Goal: Browse casually: Explore the website without a specific task or goal

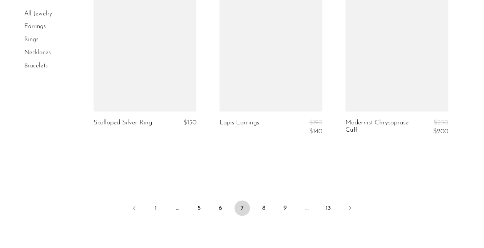
scroll to position [2116, 0]
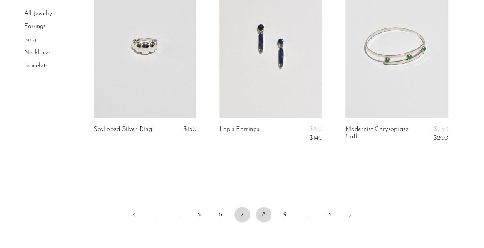
click at [262, 214] on link "8" at bounding box center [263, 214] width 15 height 15
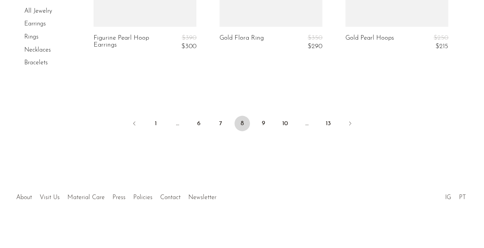
scroll to position [2241, 0]
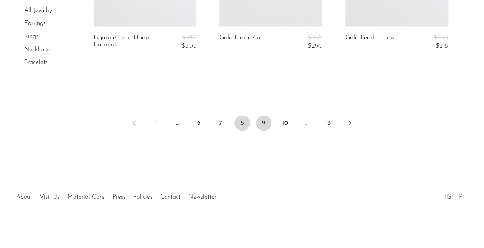
click at [262, 123] on link "9" at bounding box center [263, 122] width 15 height 15
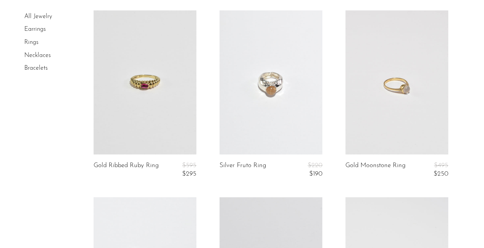
scroll to position [61, 0]
click at [390, 125] on link at bounding box center [396, 82] width 103 height 144
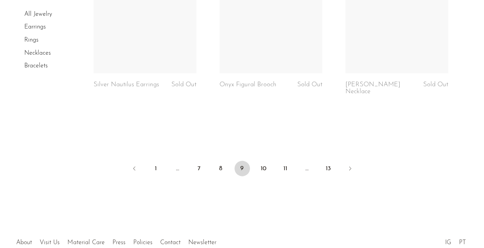
scroll to position [2182, 0]
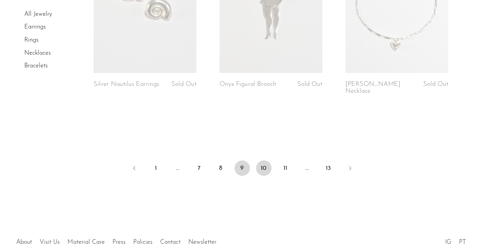
click at [263, 161] on link "10" at bounding box center [263, 168] width 15 height 15
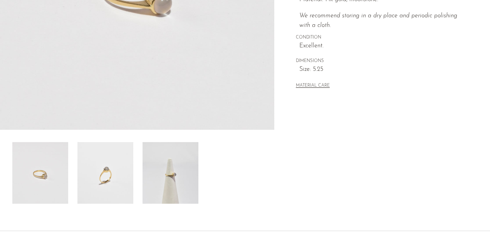
scroll to position [199, 0]
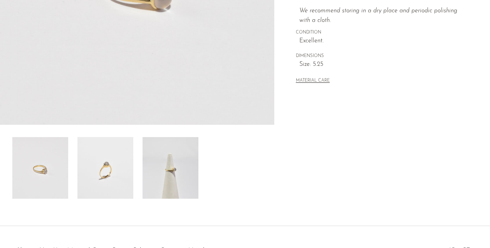
click at [146, 164] on img at bounding box center [170, 168] width 56 height 62
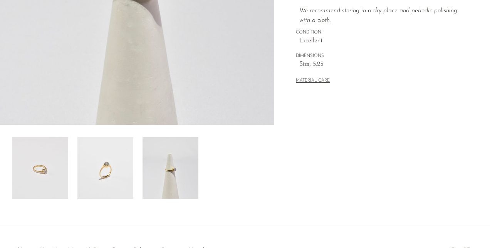
click at [112, 169] on img at bounding box center [105, 168] width 56 height 62
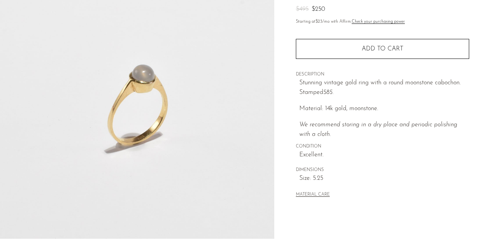
scroll to position [80, 0]
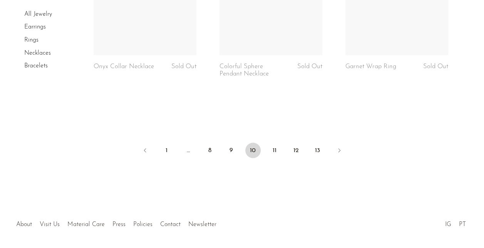
scroll to position [2186, 0]
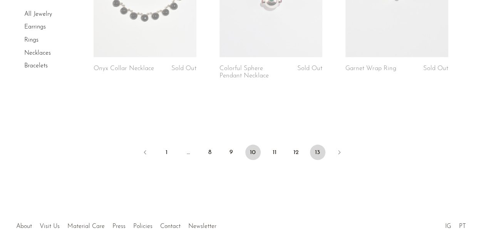
click at [320, 156] on link "13" at bounding box center [317, 152] width 15 height 15
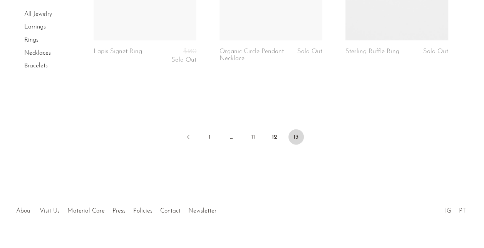
scroll to position [930, 0]
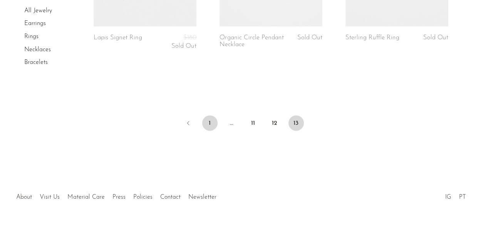
click at [210, 120] on link "1" at bounding box center [209, 122] width 15 height 15
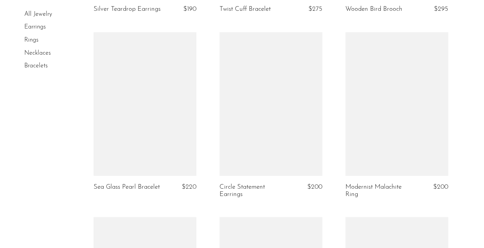
scroll to position [772, 0]
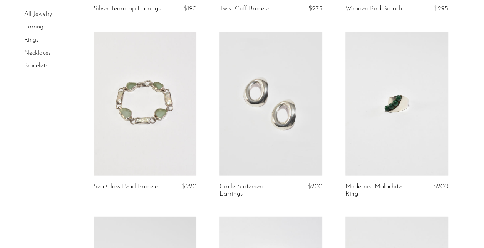
click at [167, 144] on link at bounding box center [145, 104] width 103 height 144
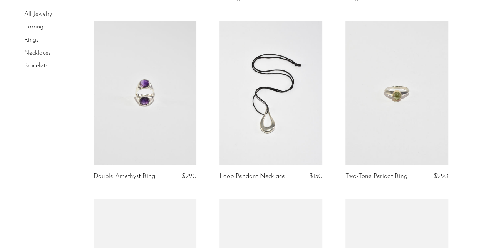
scroll to position [965, 0]
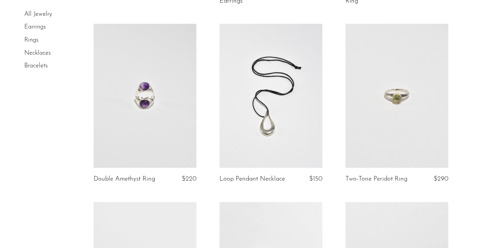
click at [386, 136] on link at bounding box center [396, 96] width 103 height 144
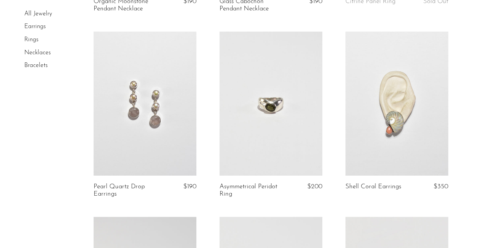
scroll to position [1506, 0]
click at [159, 131] on link at bounding box center [145, 103] width 103 height 144
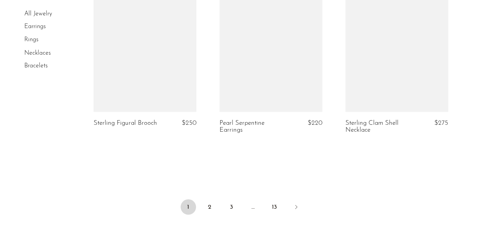
scroll to position [2126, 0]
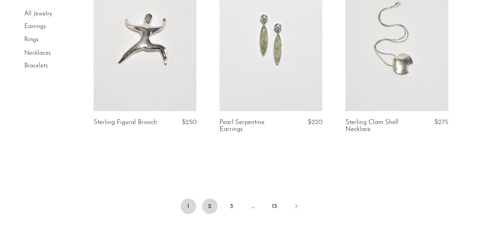
click at [210, 202] on link "2" at bounding box center [209, 205] width 15 height 15
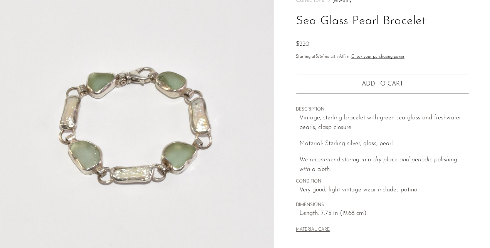
scroll to position [51, 0]
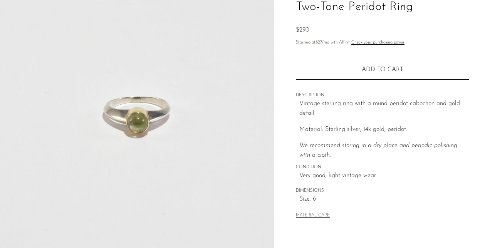
scroll to position [64, 0]
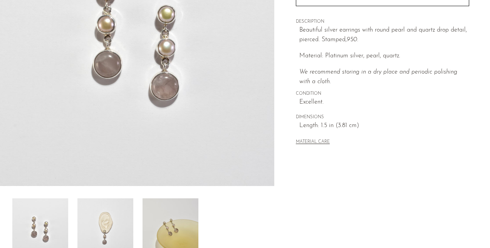
scroll to position [174, 0]
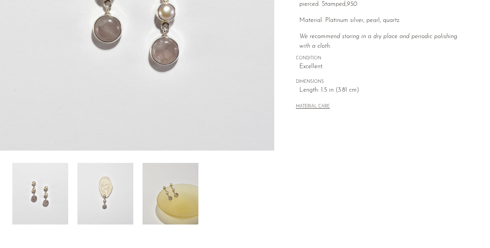
click at [116, 197] on img at bounding box center [105, 194] width 56 height 62
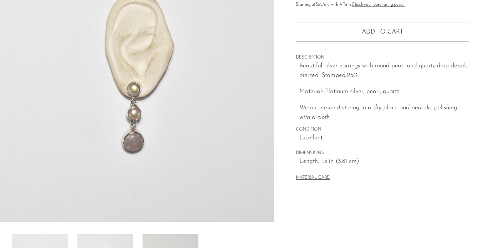
scroll to position [101, 0]
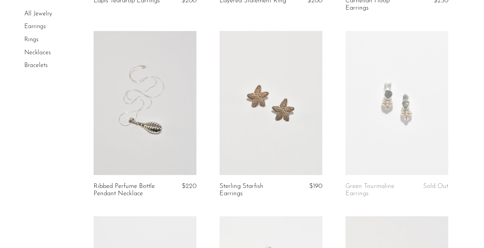
scroll to position [596, 0]
click at [289, 133] on link at bounding box center [270, 102] width 103 height 144
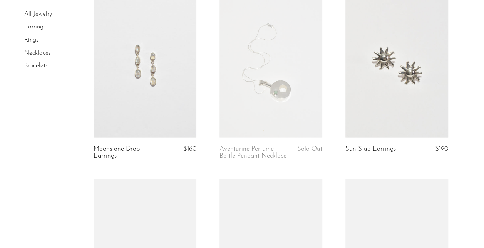
scroll to position [822, 0]
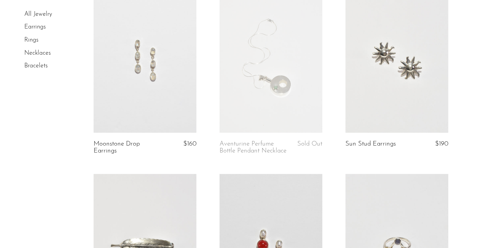
click at [163, 94] on link at bounding box center [145, 61] width 103 height 144
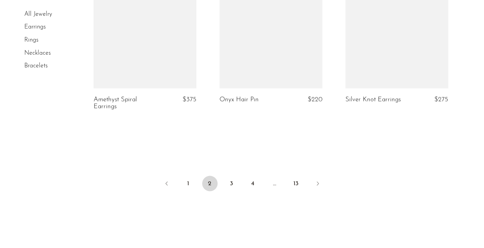
scroll to position [2164, 0]
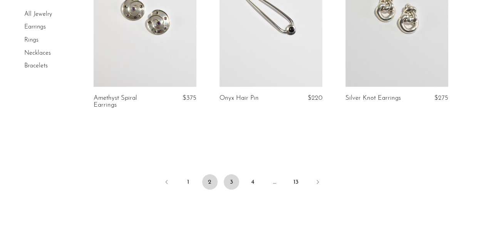
click at [232, 189] on link "3" at bounding box center [231, 181] width 15 height 15
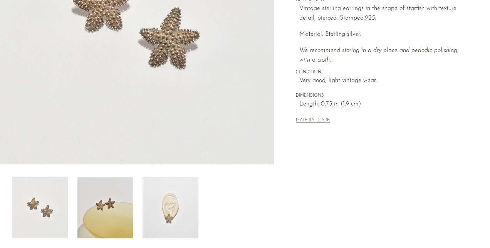
scroll to position [162, 0]
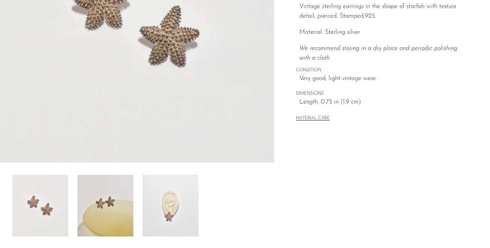
click at [174, 213] on img at bounding box center [170, 206] width 56 height 62
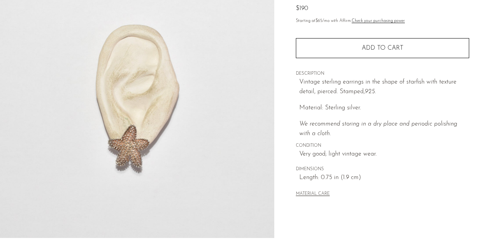
scroll to position [86, 0]
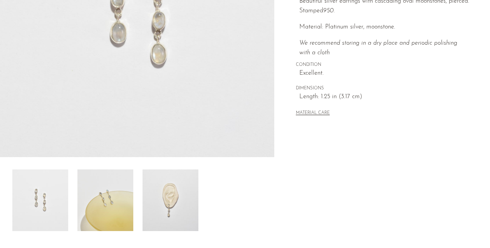
click at [182, 204] on img at bounding box center [170, 200] width 56 height 62
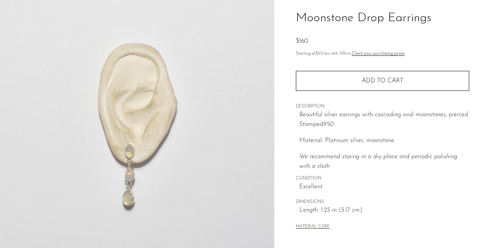
scroll to position [50, 0]
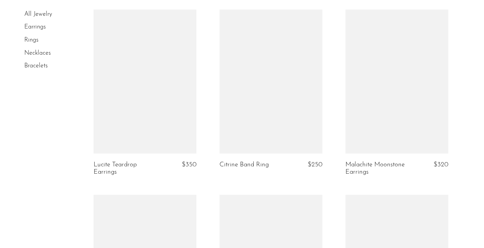
scroll to position [980, 0]
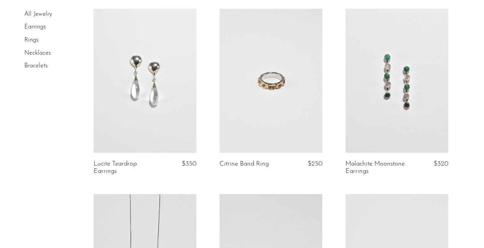
click at [383, 132] on link at bounding box center [396, 81] width 103 height 144
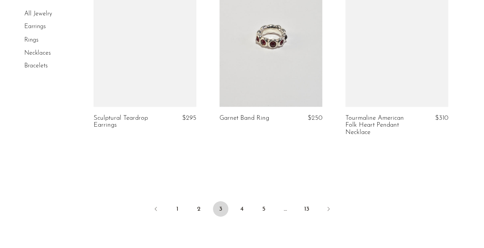
scroll to position [2148, 0]
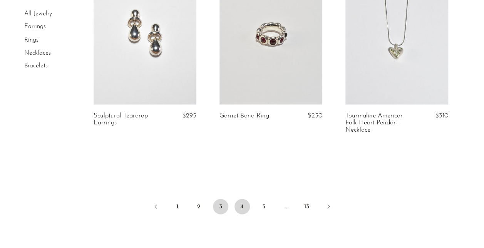
click at [243, 199] on link "4" at bounding box center [241, 206] width 15 height 15
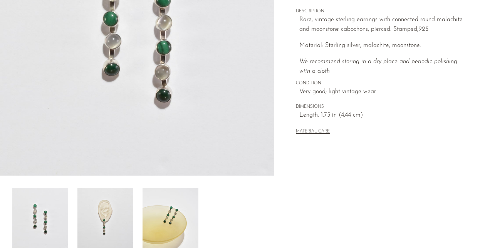
scroll to position [157, 0]
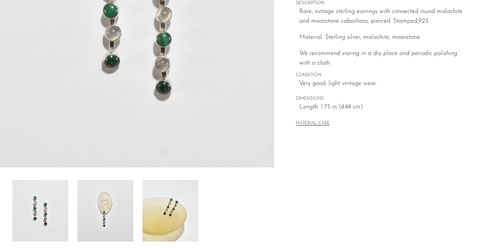
click at [117, 214] on img at bounding box center [105, 211] width 56 height 62
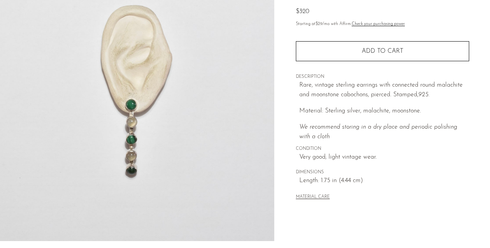
scroll to position [79, 0]
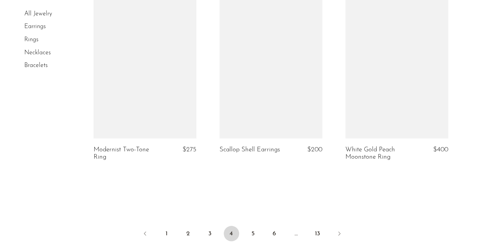
scroll to position [2110, 0]
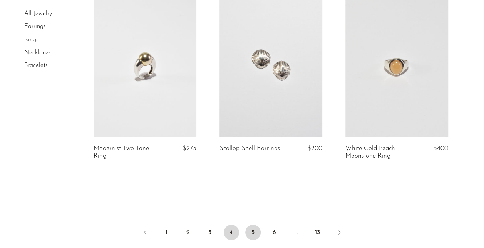
click at [254, 224] on link "5" at bounding box center [252, 231] width 15 height 15
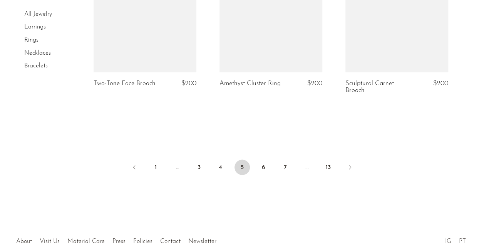
scroll to position [2183, 0]
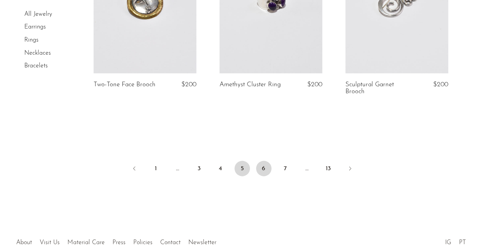
click at [263, 166] on link "6" at bounding box center [263, 168] width 15 height 15
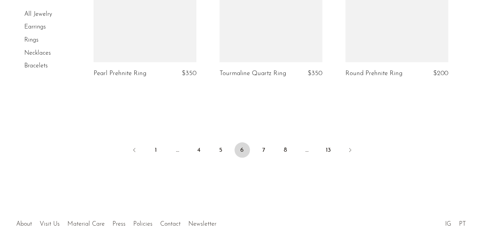
scroll to position [2189, 0]
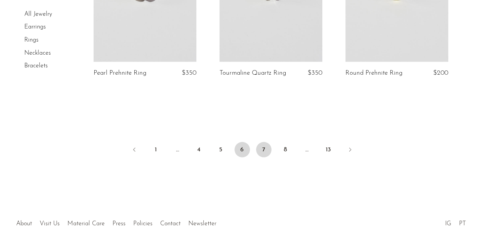
click at [262, 149] on link "7" at bounding box center [263, 149] width 15 height 15
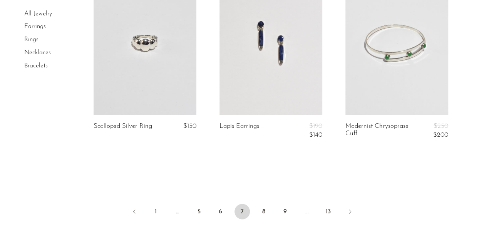
scroll to position [2120, 0]
click at [263, 212] on link "8" at bounding box center [263, 210] width 15 height 15
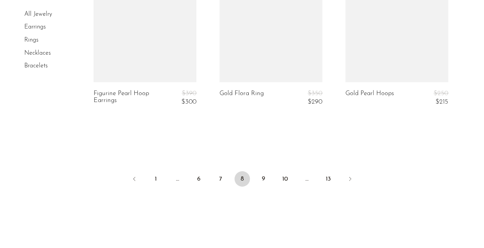
scroll to position [2186, 0]
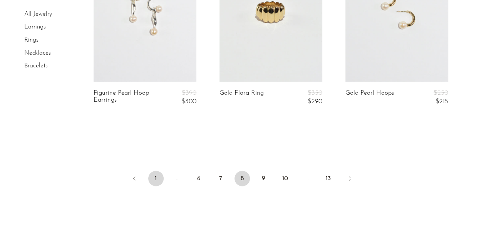
click at [157, 176] on link "1" at bounding box center [155, 178] width 15 height 15
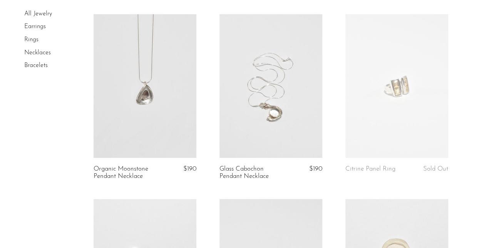
scroll to position [1338, 0]
click at [273, 127] on link at bounding box center [270, 86] width 103 height 144
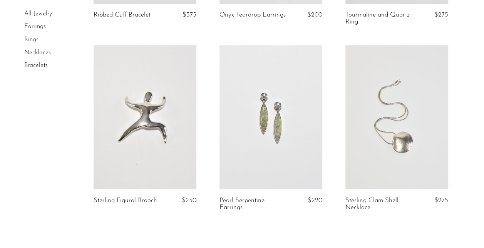
scroll to position [2048, 0]
click at [295, 149] on link at bounding box center [270, 117] width 103 height 144
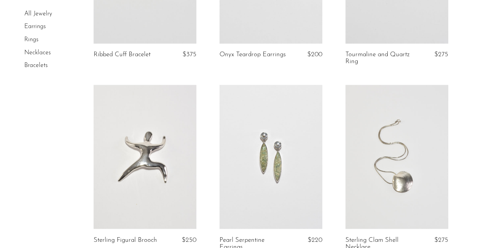
scroll to position [2008, 0]
click at [437, 152] on link at bounding box center [396, 157] width 103 height 144
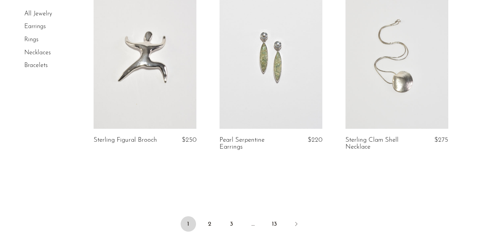
scroll to position [2115, 0]
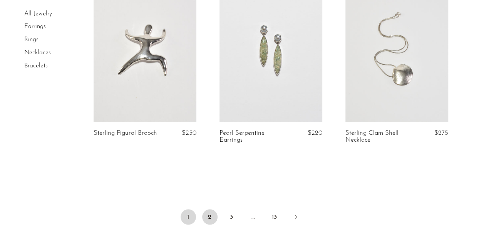
click at [212, 216] on link "2" at bounding box center [209, 216] width 15 height 15
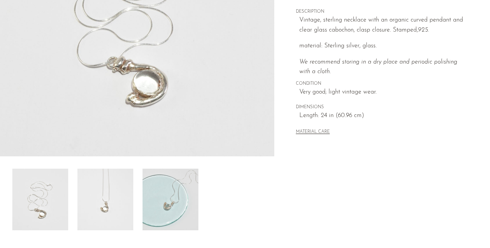
scroll to position [181, 0]
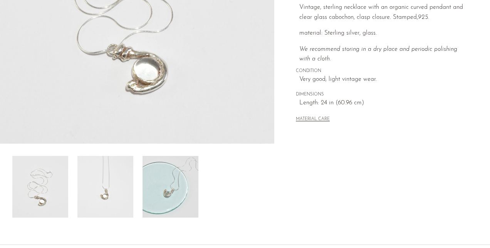
click at [127, 178] on img at bounding box center [105, 187] width 56 height 62
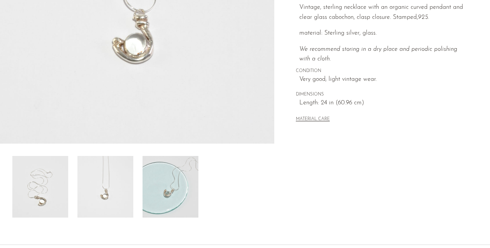
click at [113, 180] on img at bounding box center [105, 187] width 56 height 62
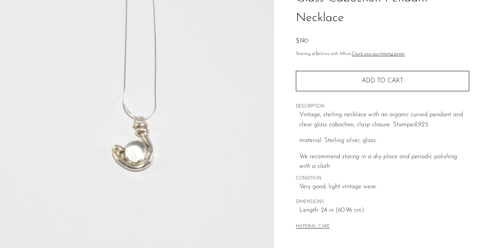
scroll to position [73, 0]
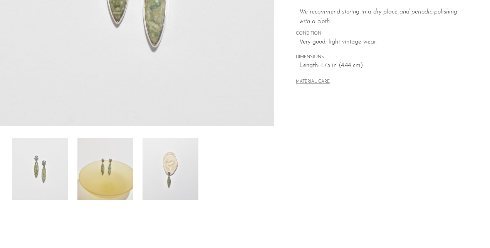
scroll to position [199, 0]
click at [186, 168] on img at bounding box center [170, 169] width 56 height 62
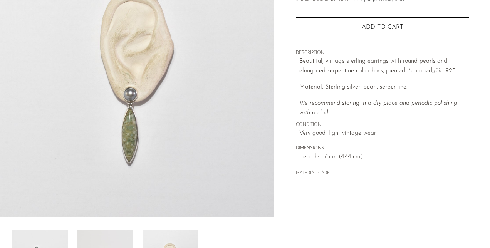
scroll to position [106, 0]
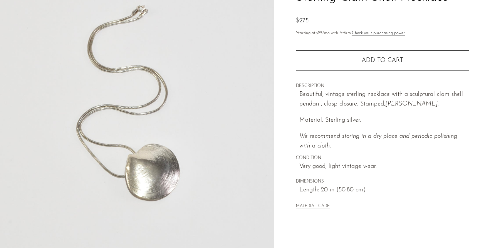
scroll to position [69, 0]
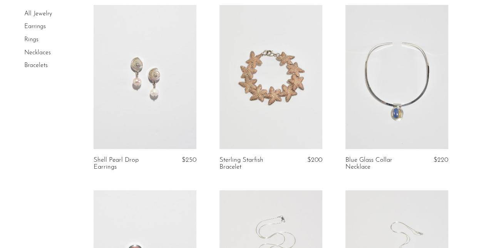
scroll to position [67, 0]
click at [170, 98] on link at bounding box center [145, 76] width 103 height 144
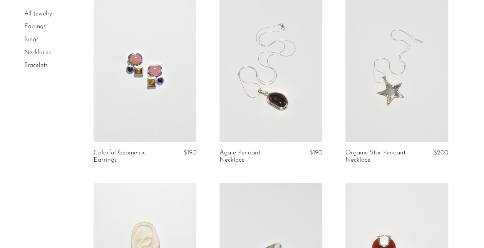
scroll to position [259, 0]
click at [388, 94] on link at bounding box center [396, 69] width 103 height 144
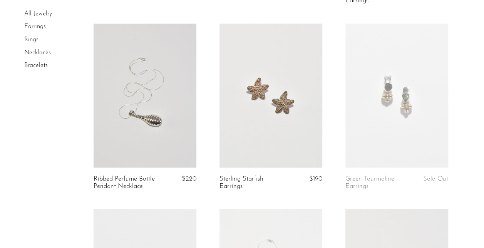
scroll to position [604, 0]
click at [280, 134] on link at bounding box center [270, 94] width 103 height 144
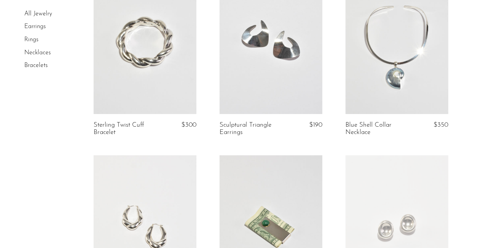
scroll to position [1582, 0]
click at [399, 84] on link at bounding box center [396, 41] width 103 height 144
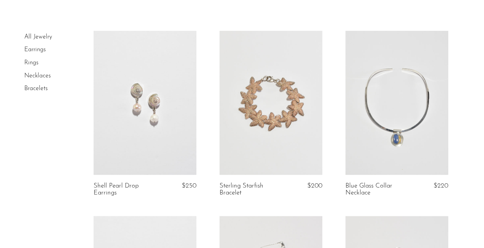
scroll to position [0, 0]
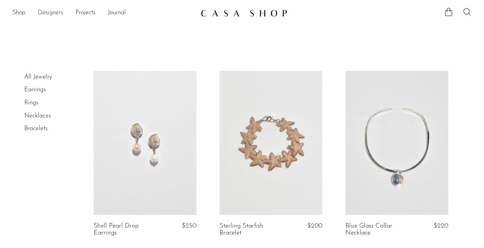
click at [56, 13] on link "Designers" at bounding box center [50, 13] width 25 height 10
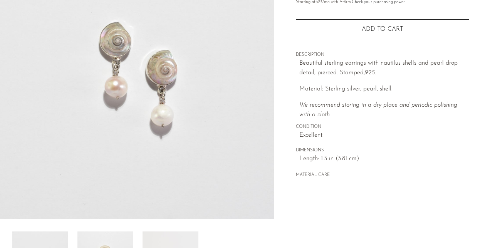
scroll to position [128, 0]
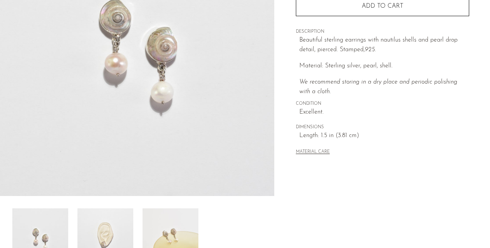
click at [119, 239] on img at bounding box center [105, 239] width 56 height 62
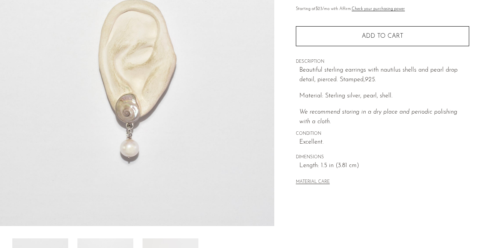
scroll to position [99, 0]
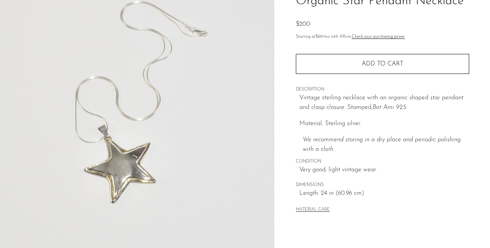
scroll to position [70, 0]
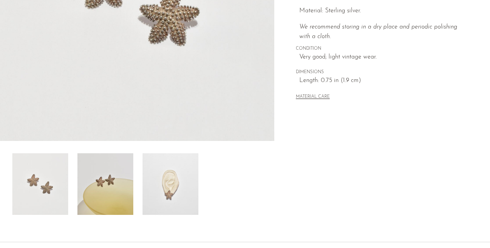
scroll to position [184, 0]
click at [186, 182] on img at bounding box center [170, 183] width 56 height 62
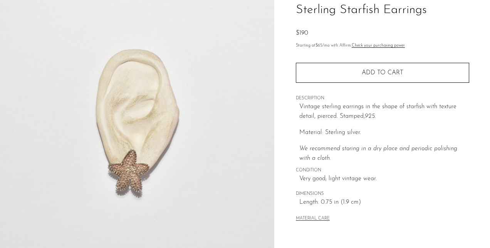
scroll to position [61, 0]
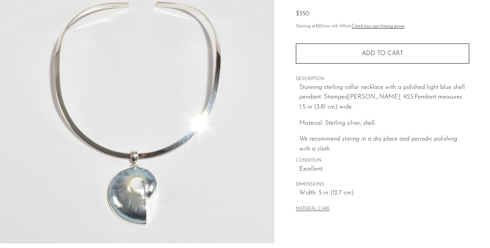
scroll to position [81, 0]
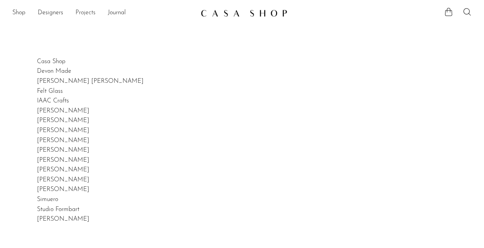
click at [85, 13] on link "Projects" at bounding box center [85, 13] width 20 height 10
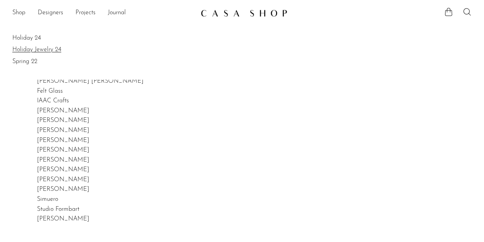
click at [37, 47] on link "Holiday Jewelry 24" at bounding box center [241, 49] width 459 height 8
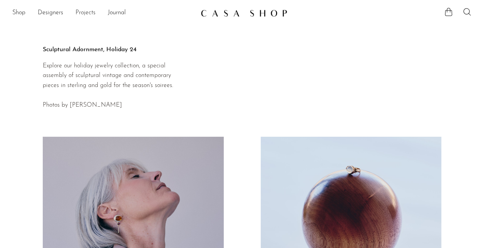
click at [81, 13] on link "Projects" at bounding box center [85, 13] width 20 height 10
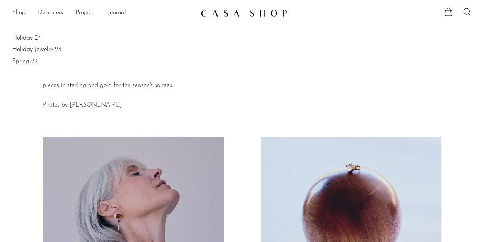
click at [23, 63] on link "Spring 22" at bounding box center [241, 61] width 459 height 8
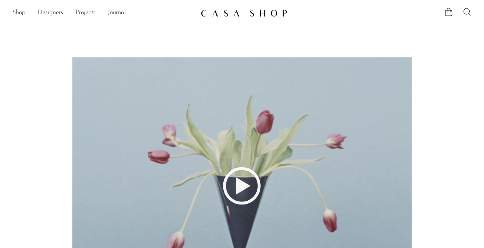
click at [88, 13] on link "Projects" at bounding box center [85, 13] width 20 height 10
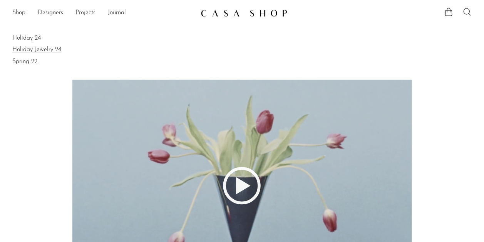
click at [53, 48] on link "Holiday Jewelry 24" at bounding box center [241, 49] width 459 height 8
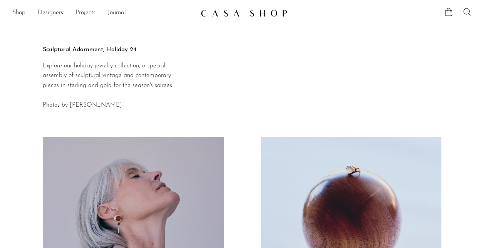
click at [86, 14] on link "Projects" at bounding box center [85, 13] width 20 height 10
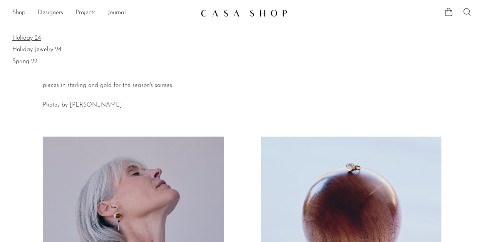
click at [35, 38] on link "Holiday 24" at bounding box center [241, 38] width 459 height 8
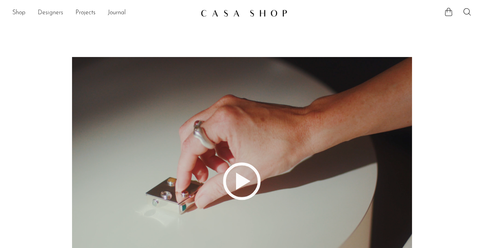
click at [46, 12] on link "Designers" at bounding box center [50, 13] width 25 height 10
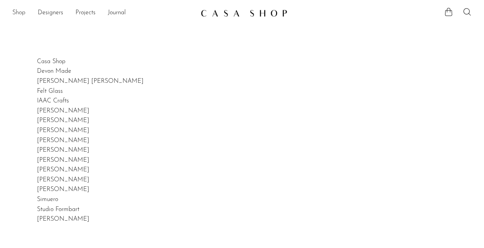
click at [18, 14] on link "Shop" at bounding box center [18, 13] width 13 height 10
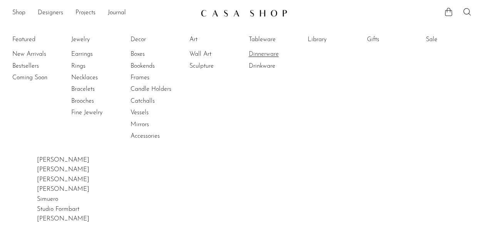
click at [268, 54] on link "Dinnerware" at bounding box center [278, 54] width 58 height 8
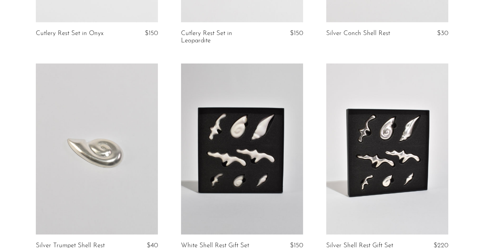
scroll to position [1036, 0]
